Goal: Share content

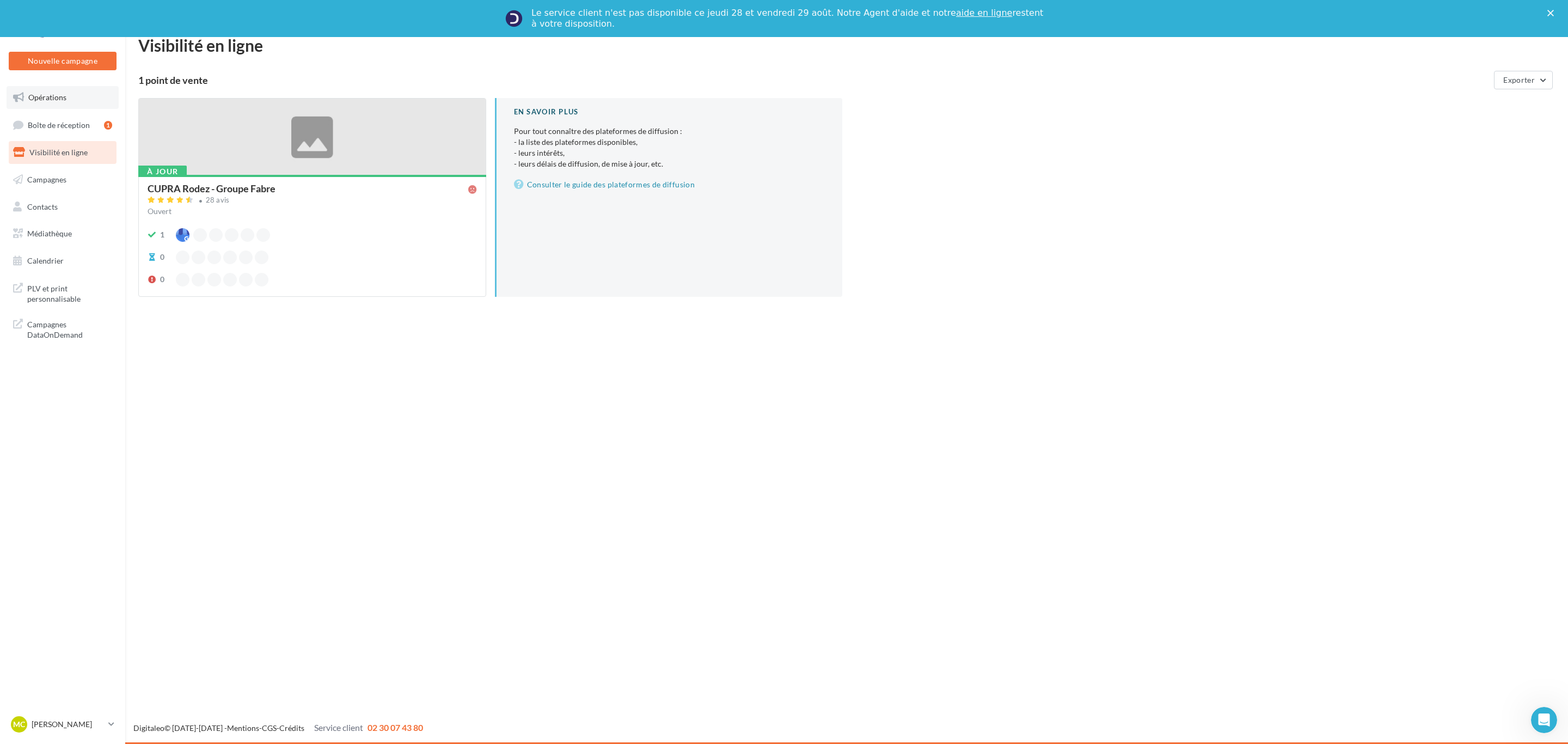
click at [42, 105] on link "Opérations" at bounding box center [62, 97] width 112 height 23
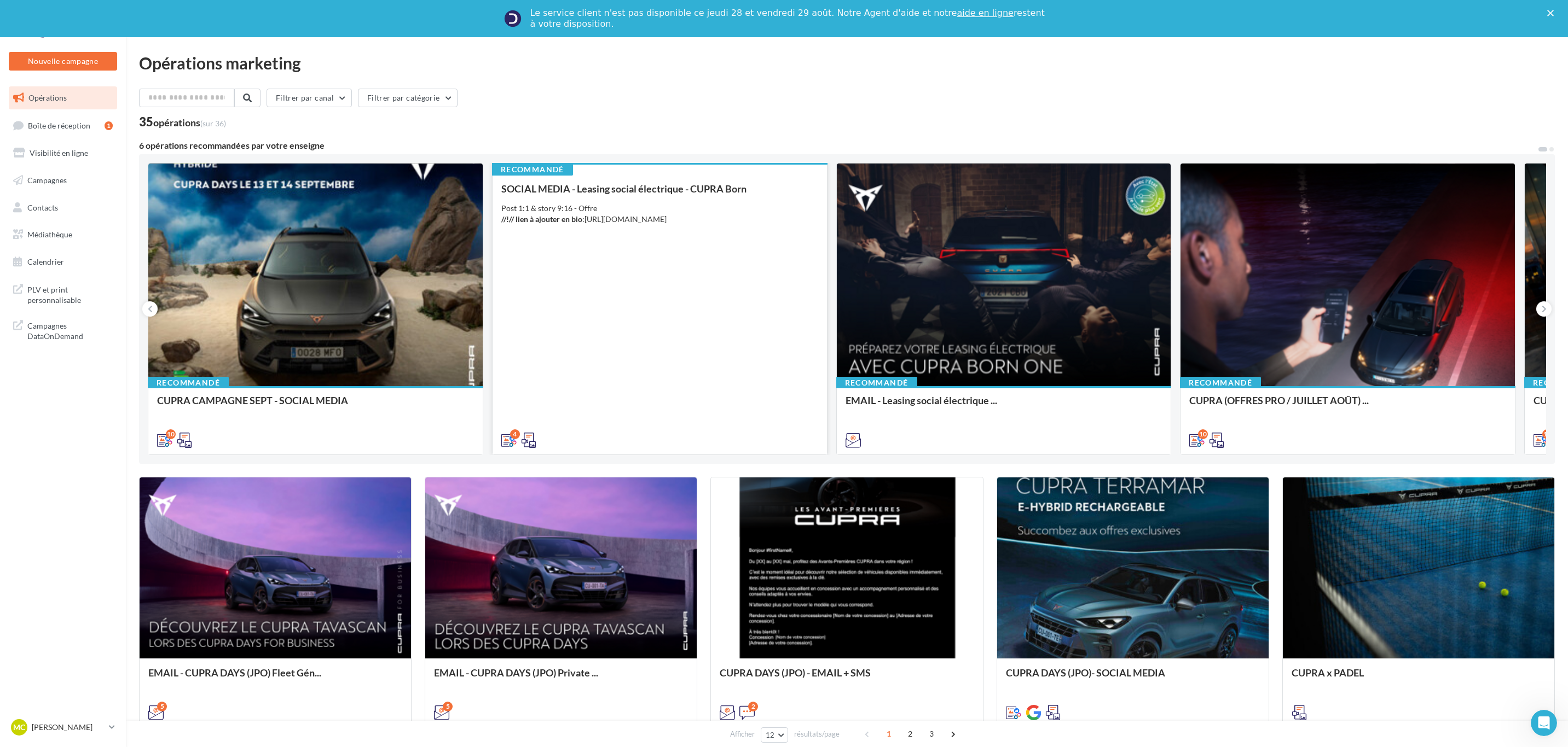
click at [683, 281] on div "SOCIAL MEDIA - Leasing social électrique - CUPRA Born Post 1:1 & story 9:16 - O…" at bounding box center [660, 314] width 317 height 262
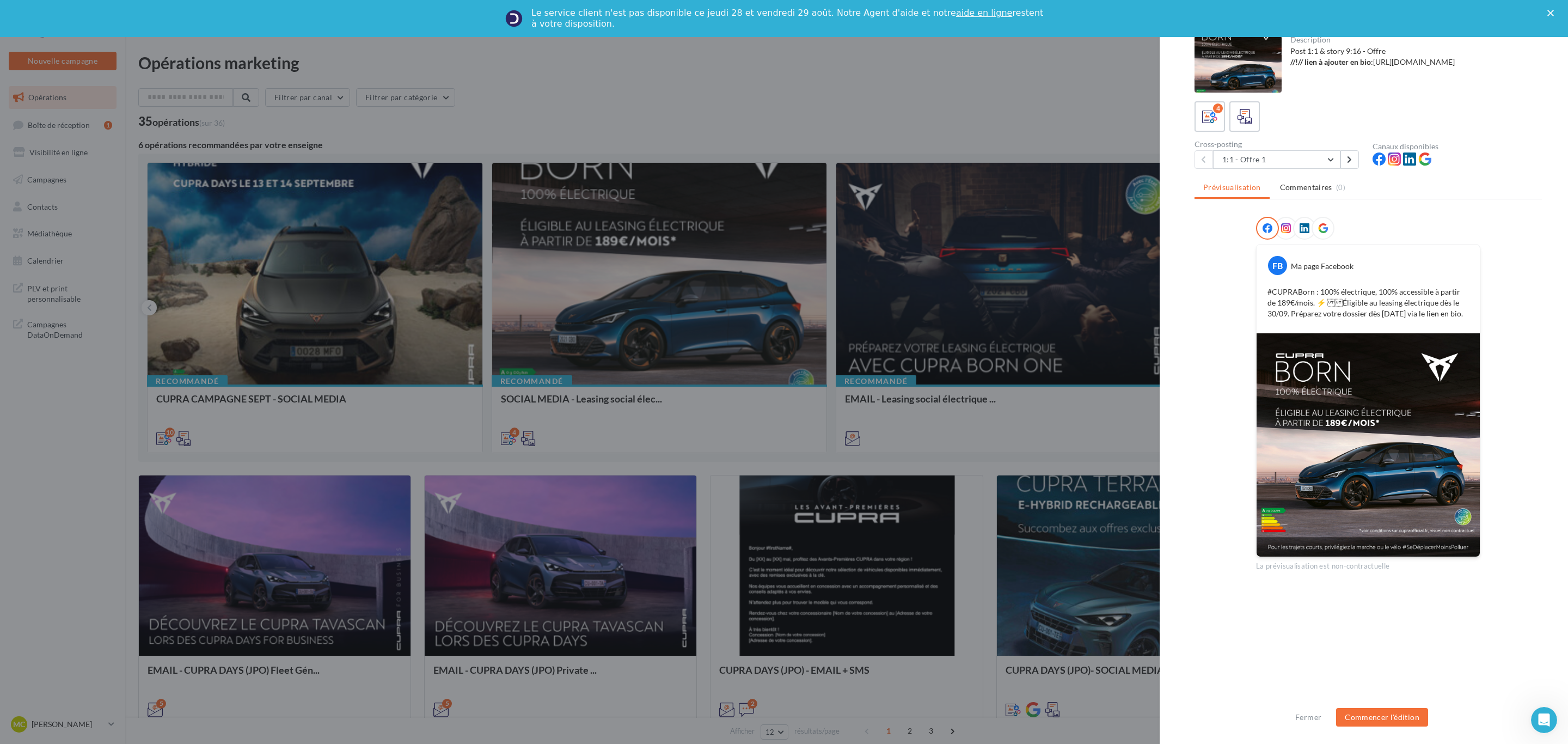
click at [1380, 297] on p "#CUPRABorn : 100% électrique, 100% accessible à partir de 189€/mois. ⚡️ Éligi…" at bounding box center [1368, 303] width 202 height 33
click at [1510, 266] on div "FB Ma page Facebook #CUPRABorn : 100% électrique, 100% accessible à partir de 1…" at bounding box center [1368, 394] width 347 height 355
click at [1426, 314] on p "#CUPRABorn : 100% électrique, 100% accessible à partir de 189€/mois. ⚡️ Éligi…" at bounding box center [1368, 303] width 202 height 33
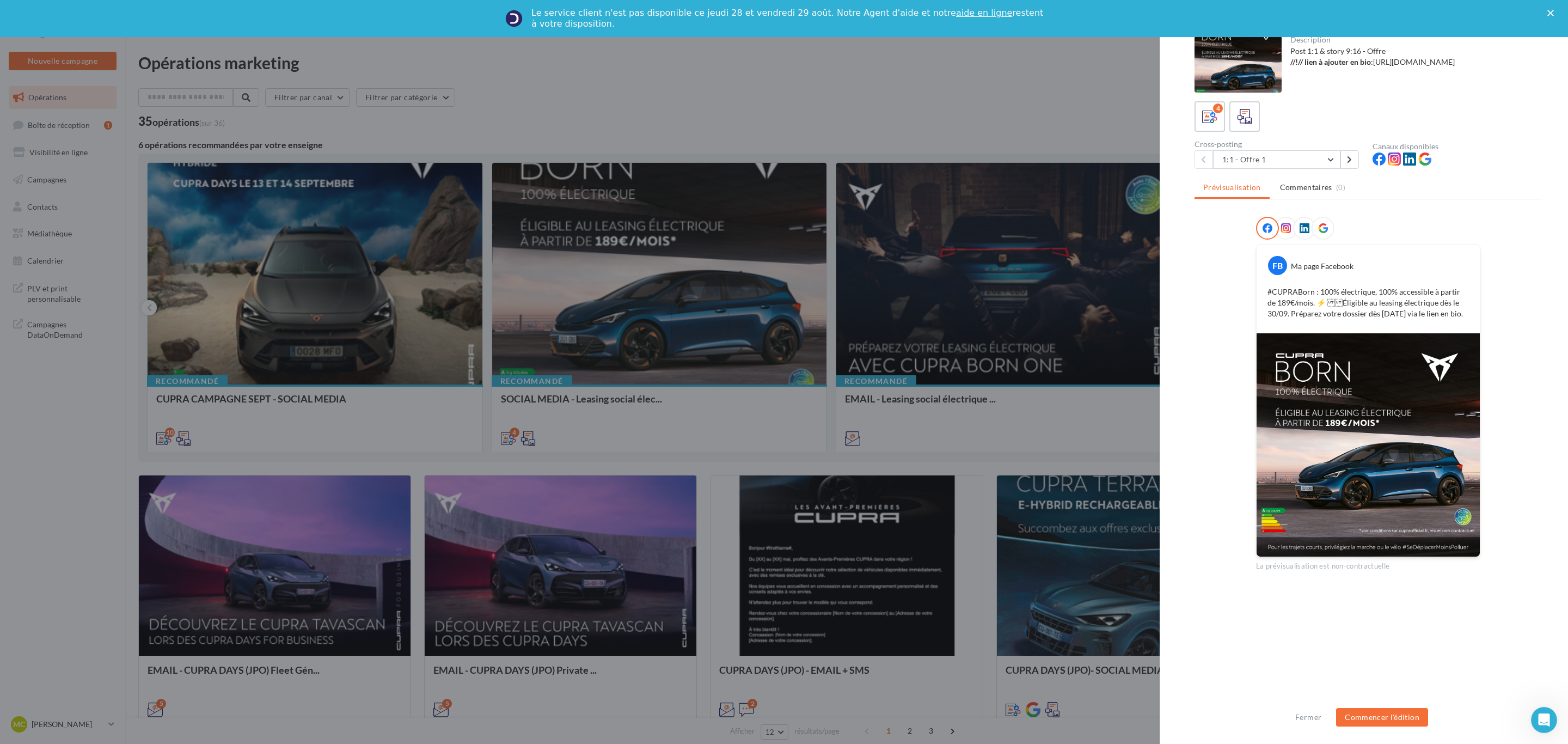
click at [1426, 314] on p "#CUPRABorn : 100% électrique, 100% accessible à partir de 189€/mois. ⚡️ Éligi…" at bounding box center [1368, 303] width 202 height 33
